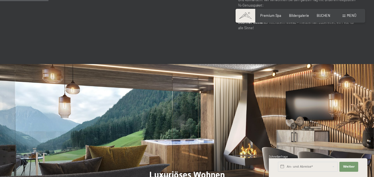
scroll to position [443, 0]
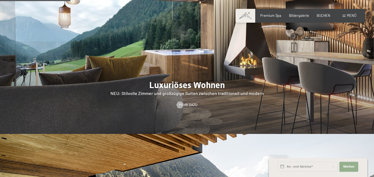
click at [352, 168] on span "Weiter" at bounding box center [349, 167] width 12 height 4
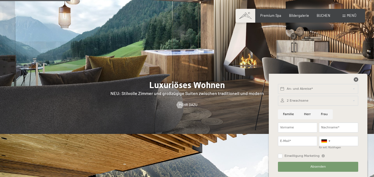
click at [353, 79] on icon at bounding box center [355, 79] width 4 height 4
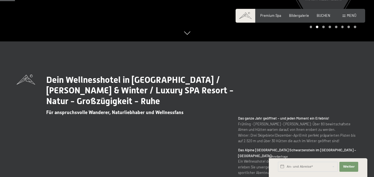
scroll to position [0, 0]
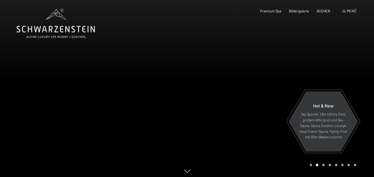
click at [349, 12] on span "Menü" at bounding box center [351, 11] width 9 height 4
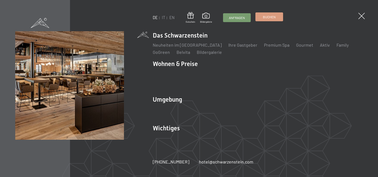
click at [264, 20] on link "Buchen" at bounding box center [269, 17] width 27 height 8
click at [173, 19] on link "EN" at bounding box center [171, 17] width 5 height 5
click at [172, 17] on link "EN" at bounding box center [171, 17] width 5 height 5
click at [359, 16] on span at bounding box center [360, 16] width 9 height 9
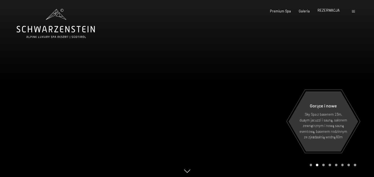
click at [328, 10] on font "REZERWACJA" at bounding box center [328, 10] width 22 height 4
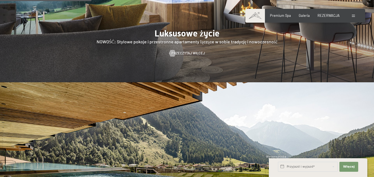
scroll to position [581, 0]
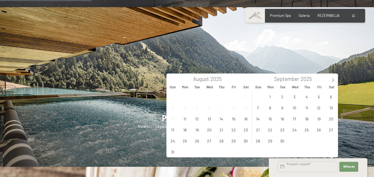
click at [294, 166] on input "text" at bounding box center [308, 167] width 60 height 10
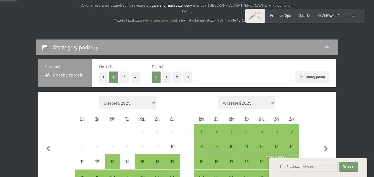
scroll to position [166, 0]
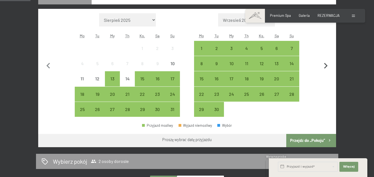
click at [324, 60] on icon "button" at bounding box center [326, 66] width 12 height 12
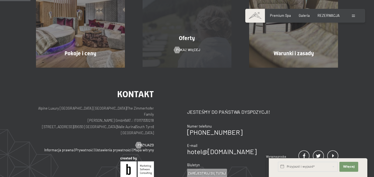
click at [182, 35] on font "Oferty" at bounding box center [187, 38] width 16 height 7
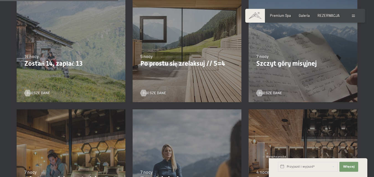
scroll to position [277, 0]
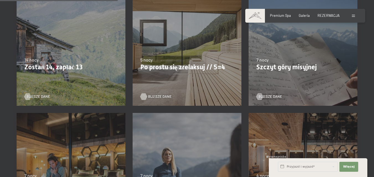
click at [152, 95] on font "bliższe dane" at bounding box center [160, 96] width 24 height 4
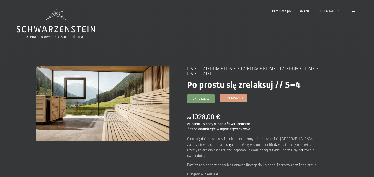
click at [236, 100] on font "Rezerwacja" at bounding box center [233, 98] width 20 height 4
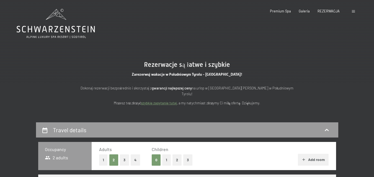
select select "2025-09-01"
select select "2025-10-01"
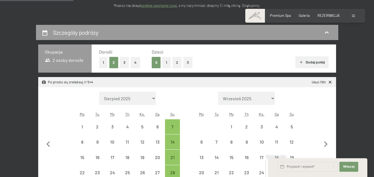
scroll to position [138, 0]
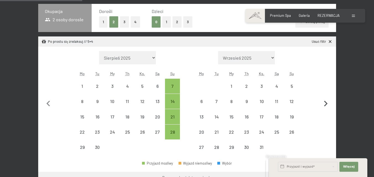
click at [326, 101] on icon "button" at bounding box center [326, 104] width 4 height 6
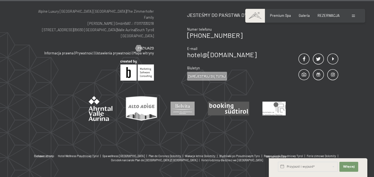
scroll to position [265, 0]
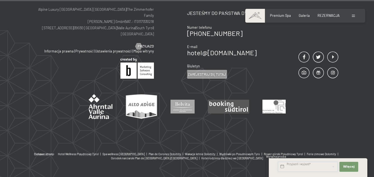
click at [306, 167] on input "text" at bounding box center [308, 167] width 60 height 10
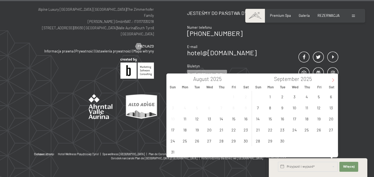
click at [333, 80] on icon at bounding box center [333, 81] width 2 height 4
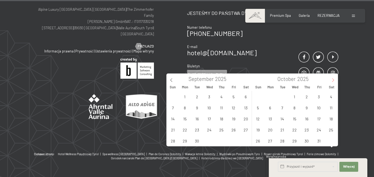
click at [333, 80] on icon at bounding box center [333, 81] width 2 height 4
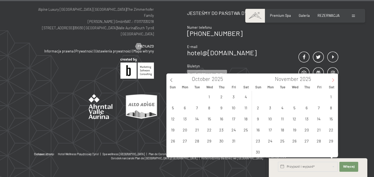
click at [333, 80] on icon at bounding box center [333, 81] width 2 height 4
click at [258, 109] on span "7" at bounding box center [257, 107] width 11 height 11
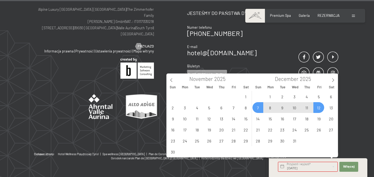
click at [316, 108] on span "12" at bounding box center [318, 107] width 11 height 11
type input "Sun. 07/12/2025 - Fri. 12/12/2025"
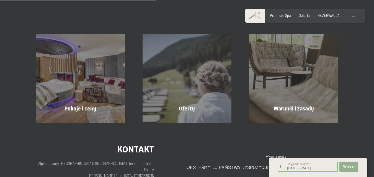
scroll to position [0, 0]
click at [349, 166] on font "Więcej" at bounding box center [349, 167] width 12 height 4
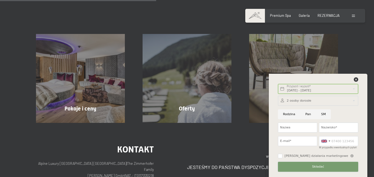
click at [324, 167] on button "Składać" at bounding box center [318, 167] width 80 height 10
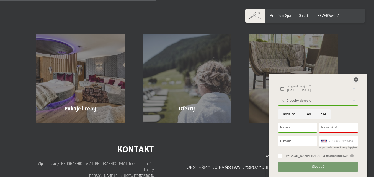
click at [356, 78] on icon at bounding box center [355, 79] width 4 height 4
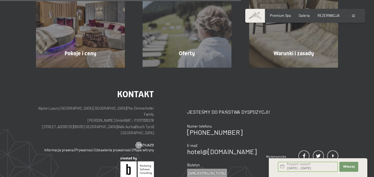
scroll to position [265, 0]
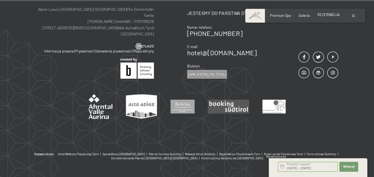
click at [320, 16] on font "REZERWACJA" at bounding box center [328, 14] width 22 height 4
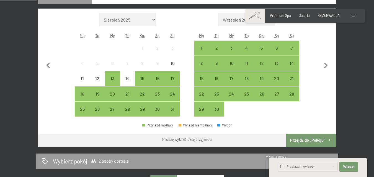
scroll to position [166, 0]
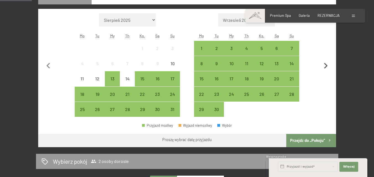
click at [327, 60] on icon "button" at bounding box center [326, 66] width 12 height 12
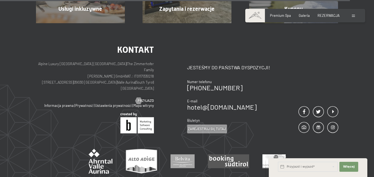
scroll to position [636, 0]
